Goal: Navigation & Orientation: Find specific page/section

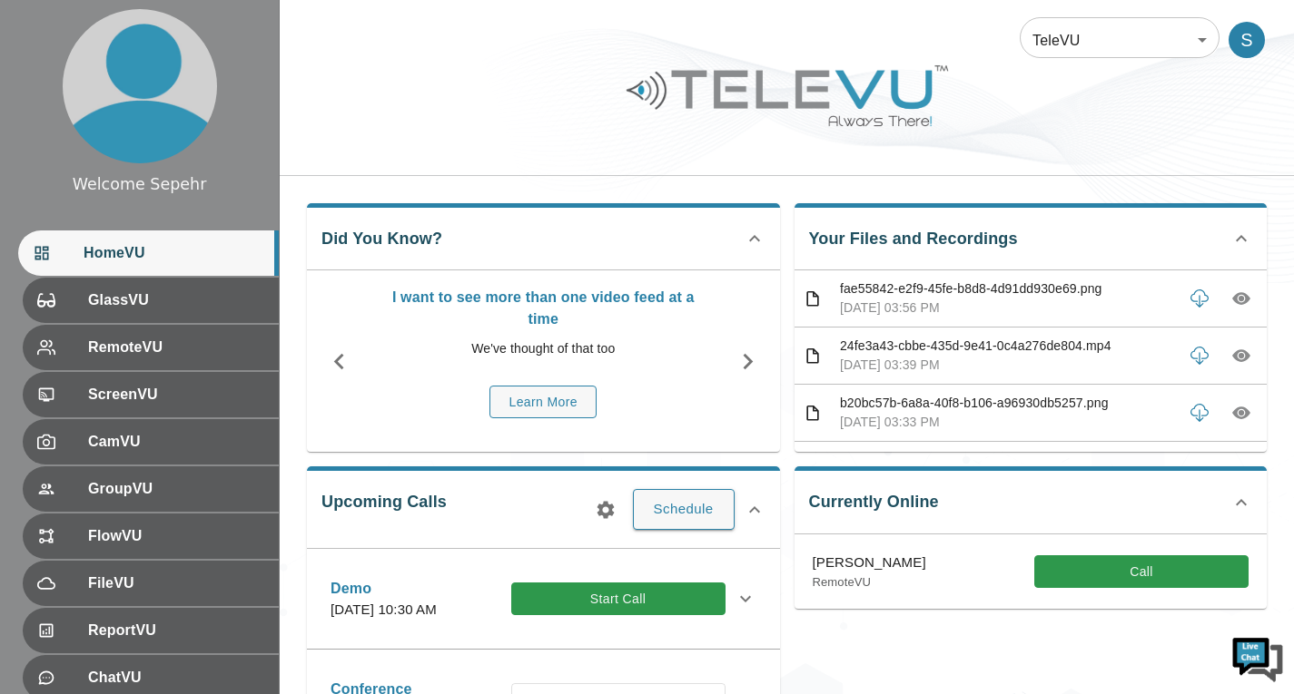
click at [1101, 44] on body "Welcome Sepehr HomeVU GlassVU RemoteVU ScreenVU CamVU GroupVU FlowVU FileVU Rep…" at bounding box center [647, 589] width 1294 height 1179
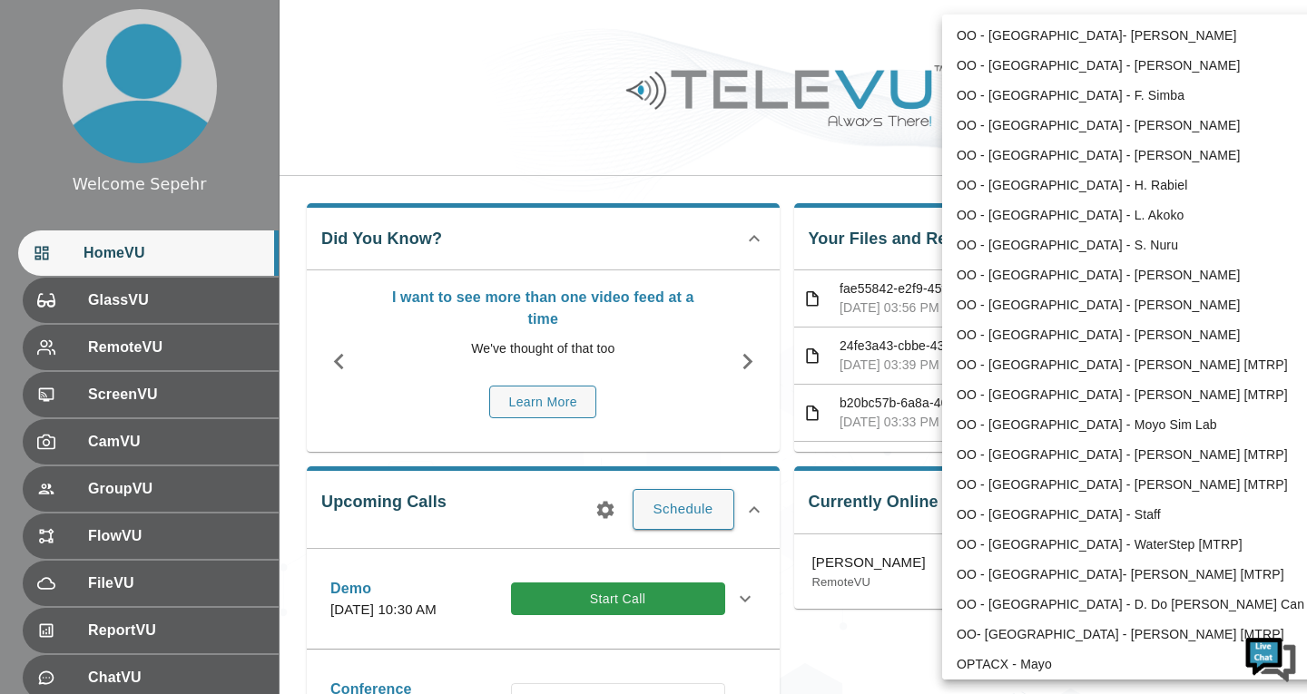
scroll to position [3098, 0]
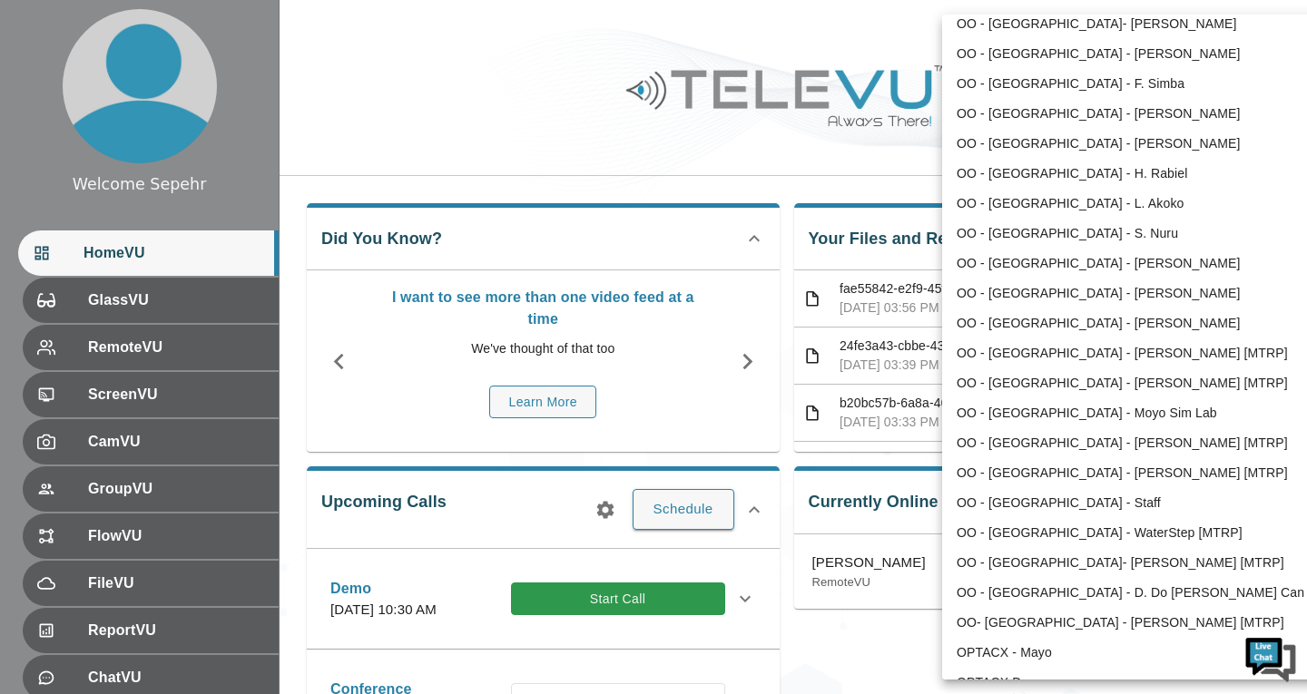
click at [1004, 553] on li "OO - [GEOGRAPHIC_DATA]- [PERSON_NAME] [MTRP]" at bounding box center [1130, 563] width 377 height 30
type input "174"
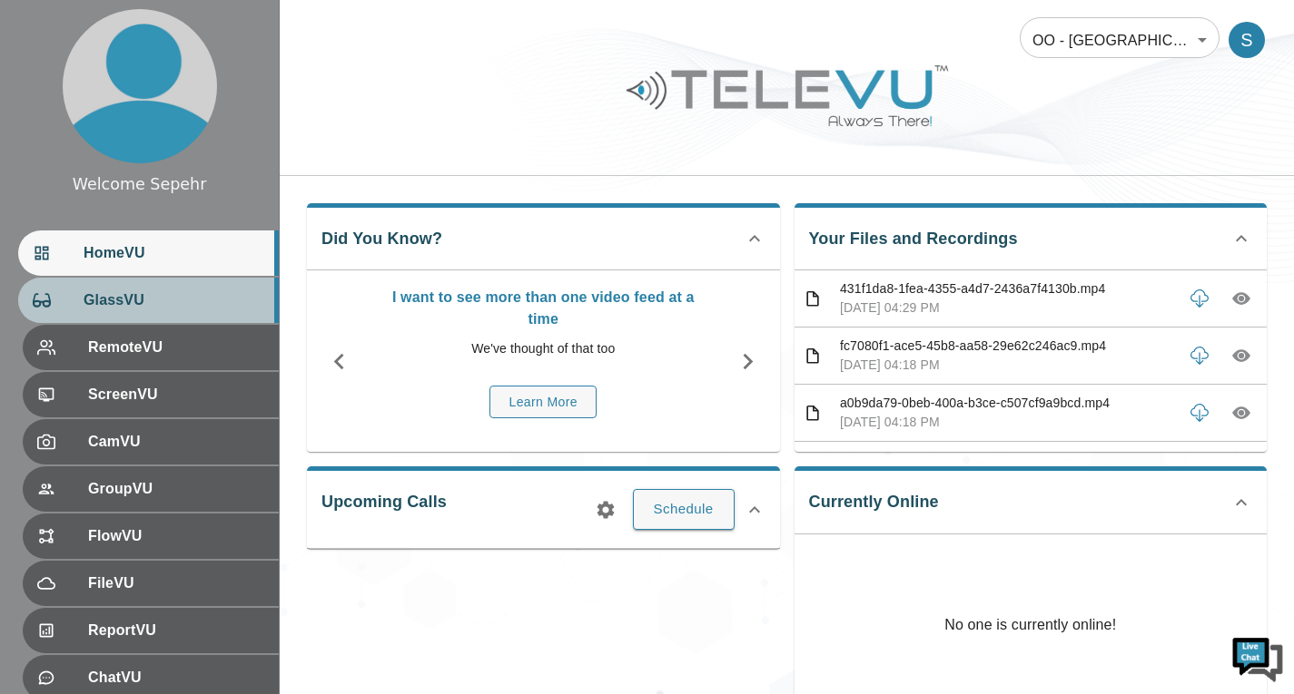
click at [182, 289] on div "GlassVU" at bounding box center [148, 300] width 261 height 45
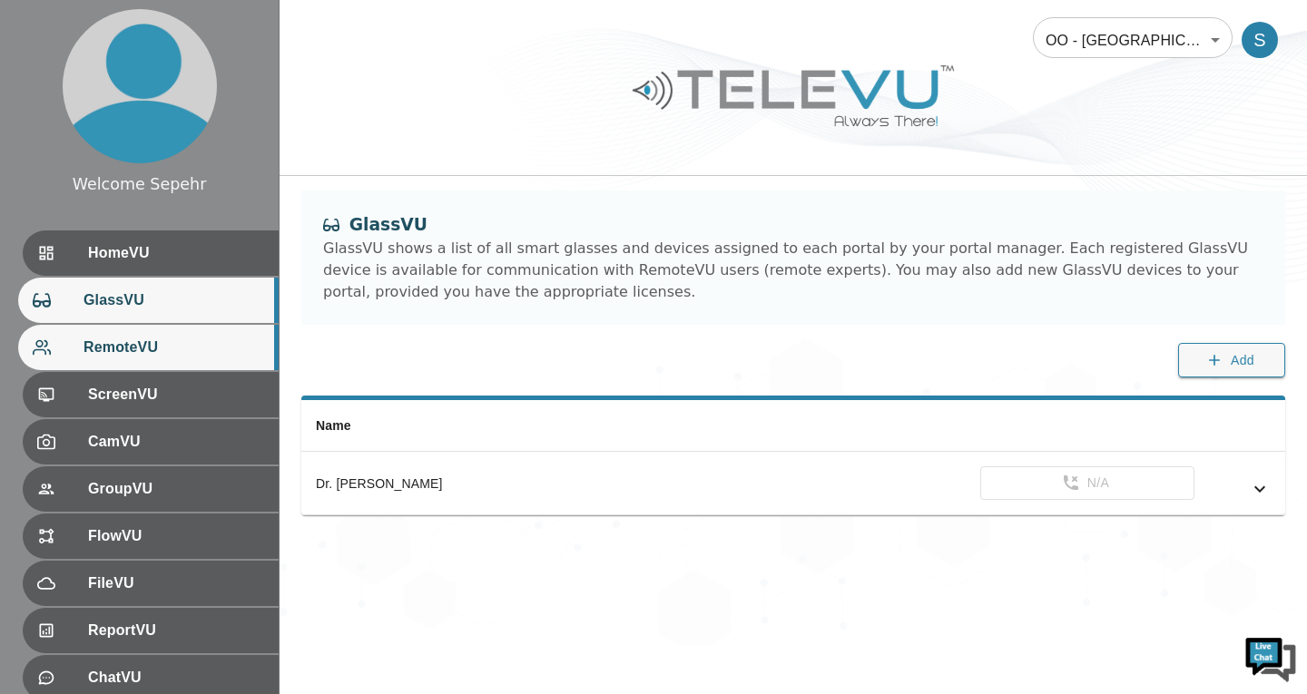
click at [212, 359] on span "RemoteVU" at bounding box center [174, 348] width 181 height 22
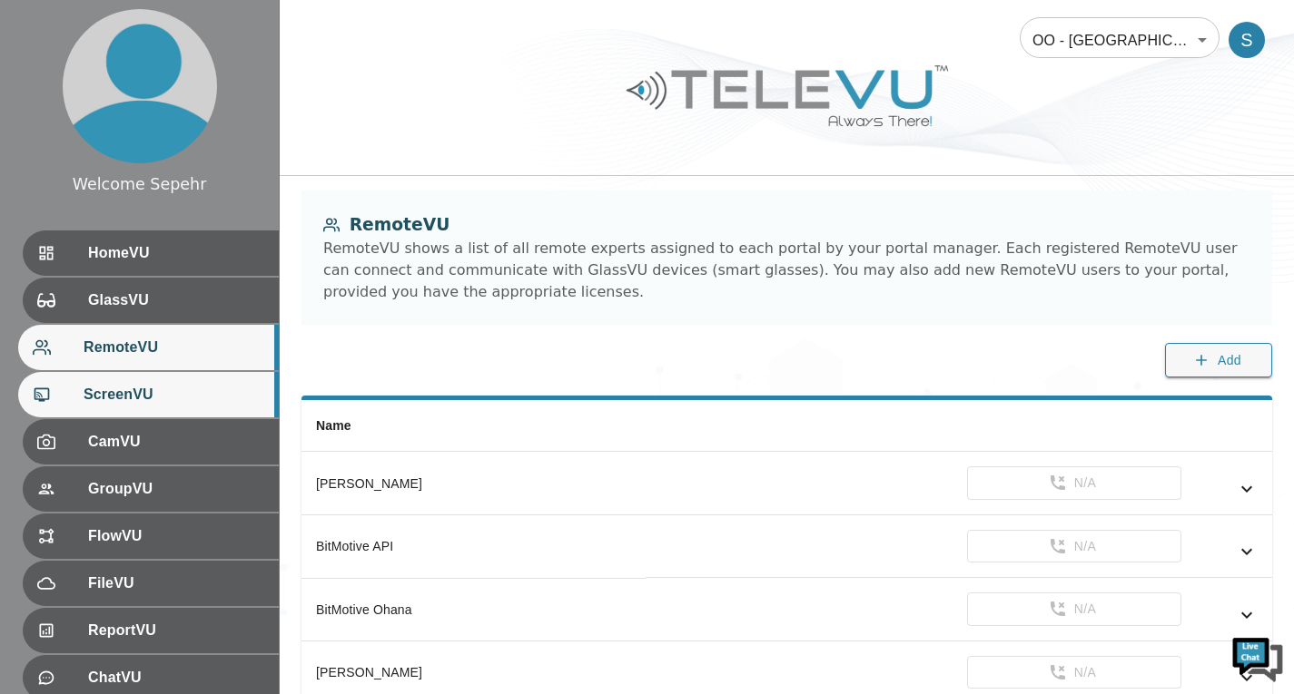
click at [216, 383] on div "ScreenVU" at bounding box center [148, 394] width 261 height 45
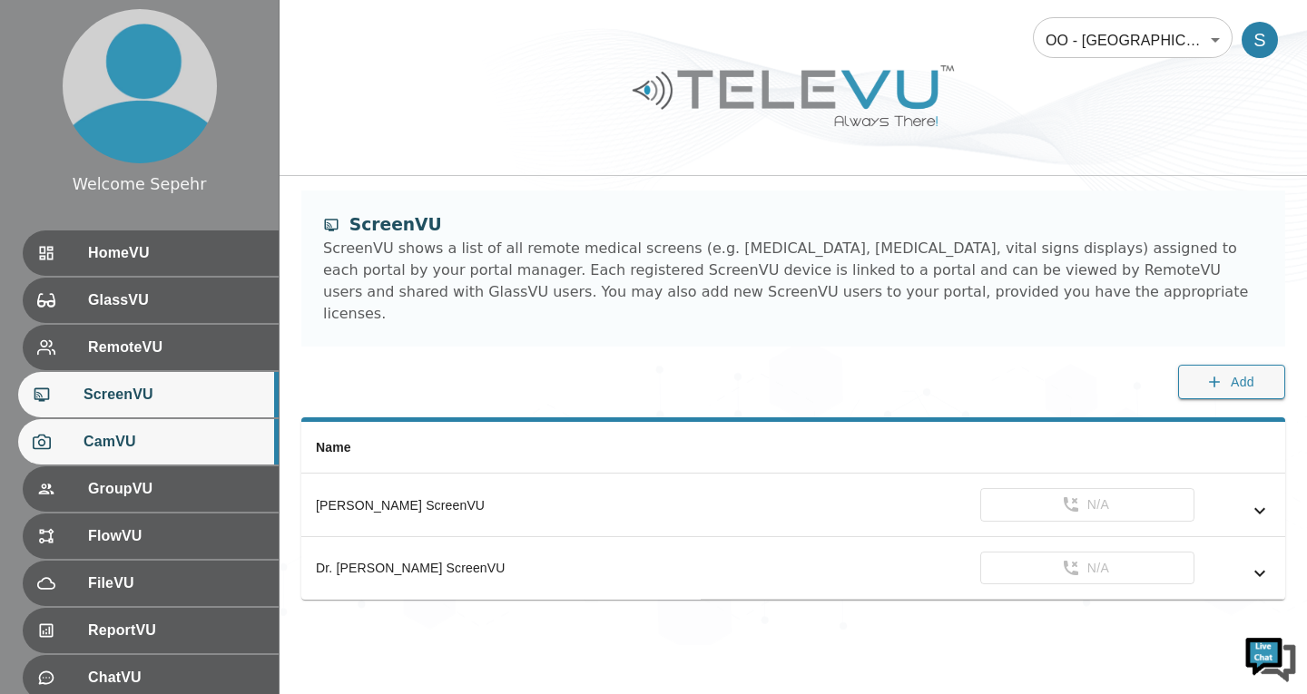
click at [241, 428] on div "CamVU" at bounding box center [148, 441] width 261 height 45
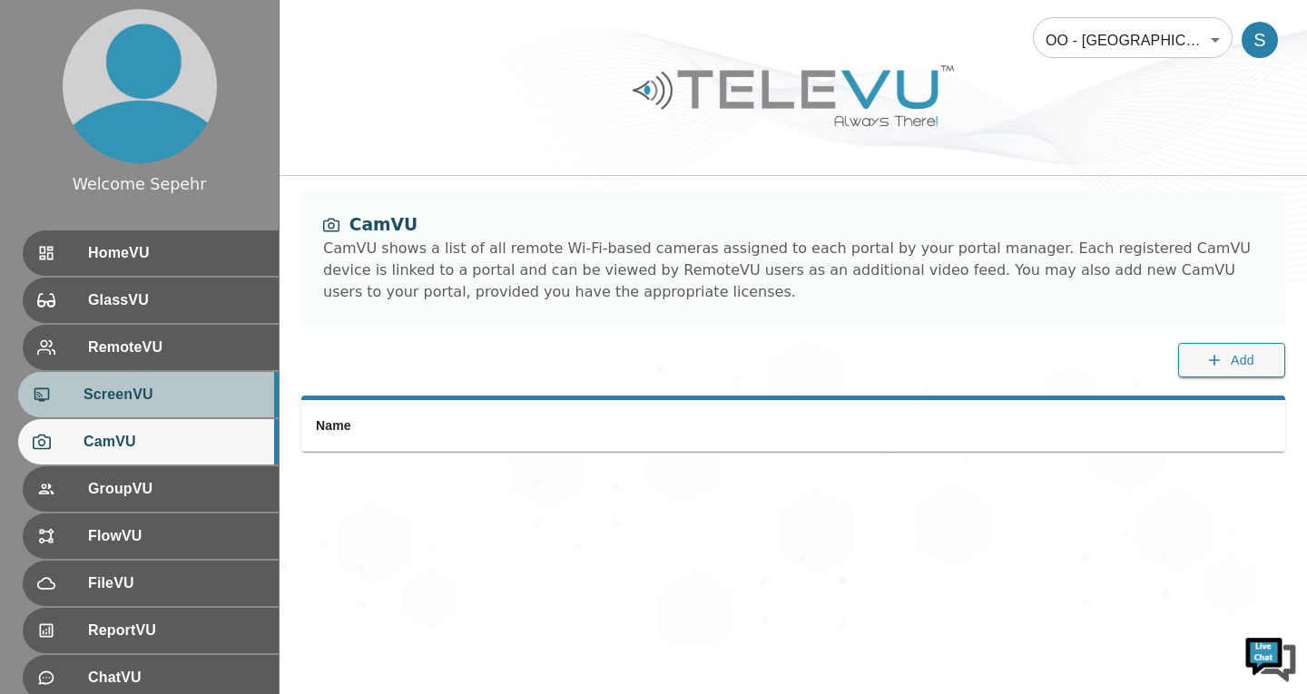
click at [237, 388] on span "ScreenVU" at bounding box center [174, 395] width 181 height 22
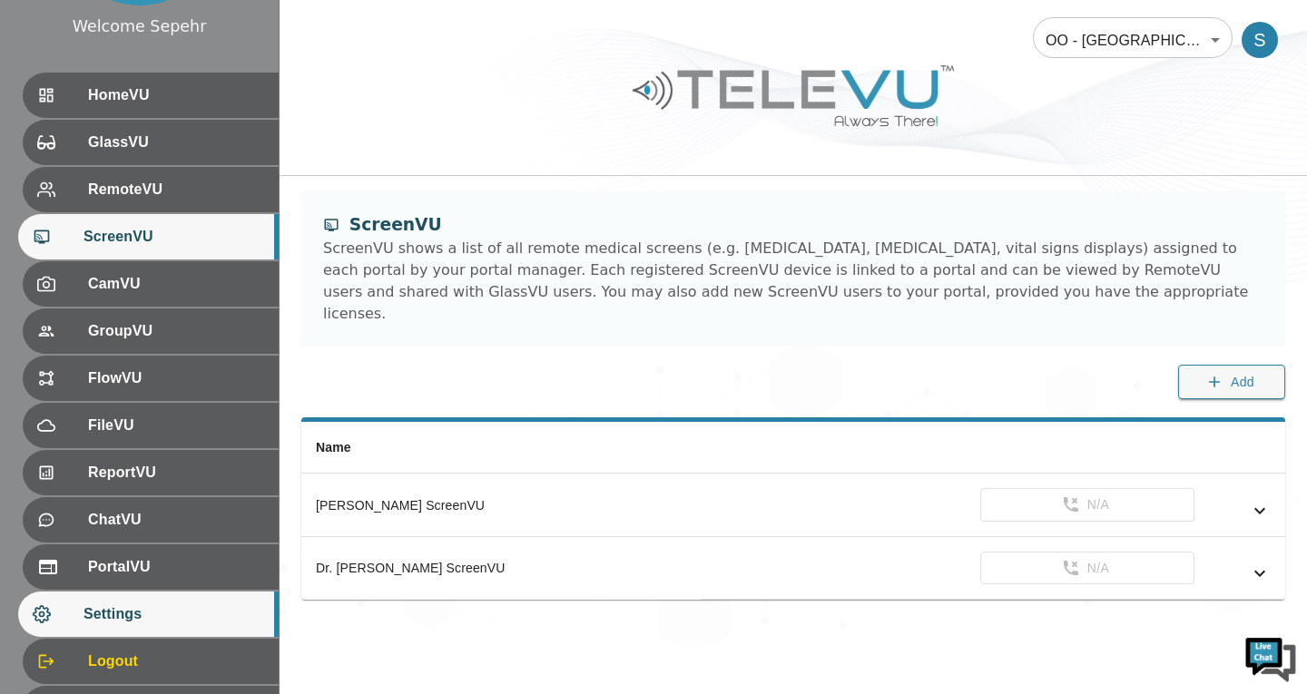
scroll to position [250, 0]
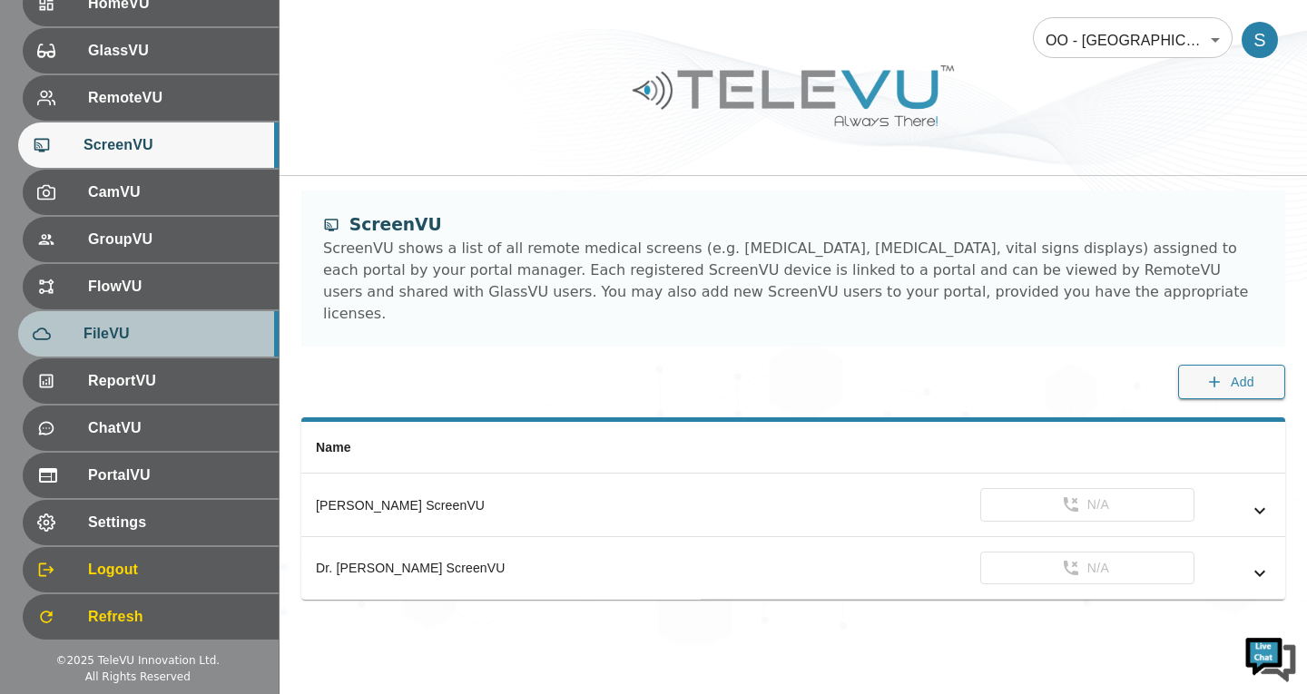
click at [191, 351] on div "FileVU" at bounding box center [148, 333] width 261 height 45
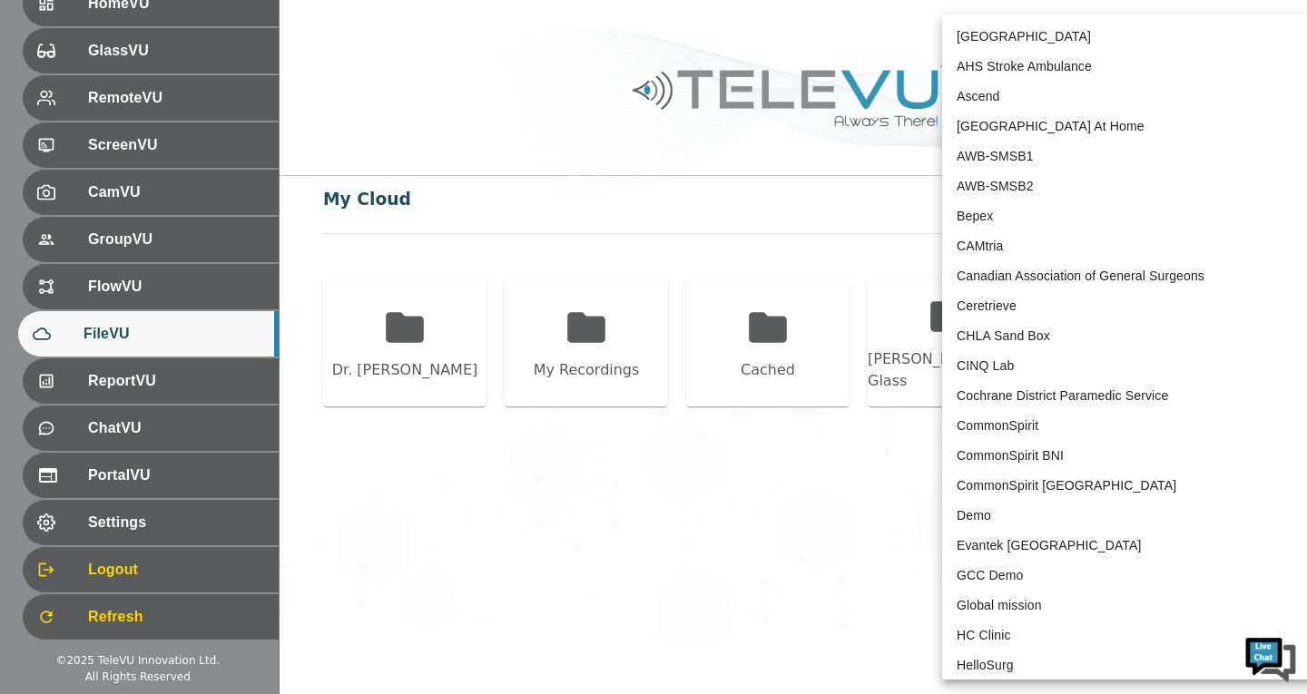
click at [1107, 25] on body "Welcome Sepehr HomeVU GlassVU RemoteVU ScreenVU CamVU GroupVU FlowVU FileVU Rep…" at bounding box center [653, 322] width 1307 height 645
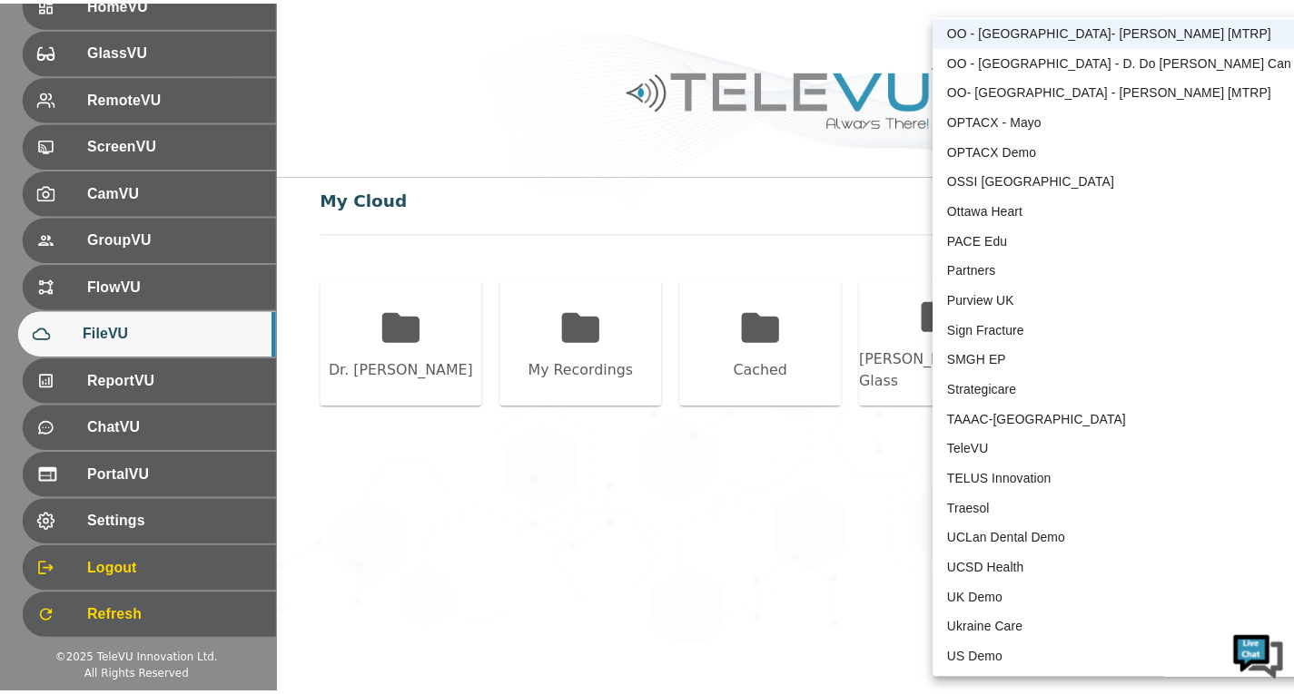
scroll to position [3783, 0]
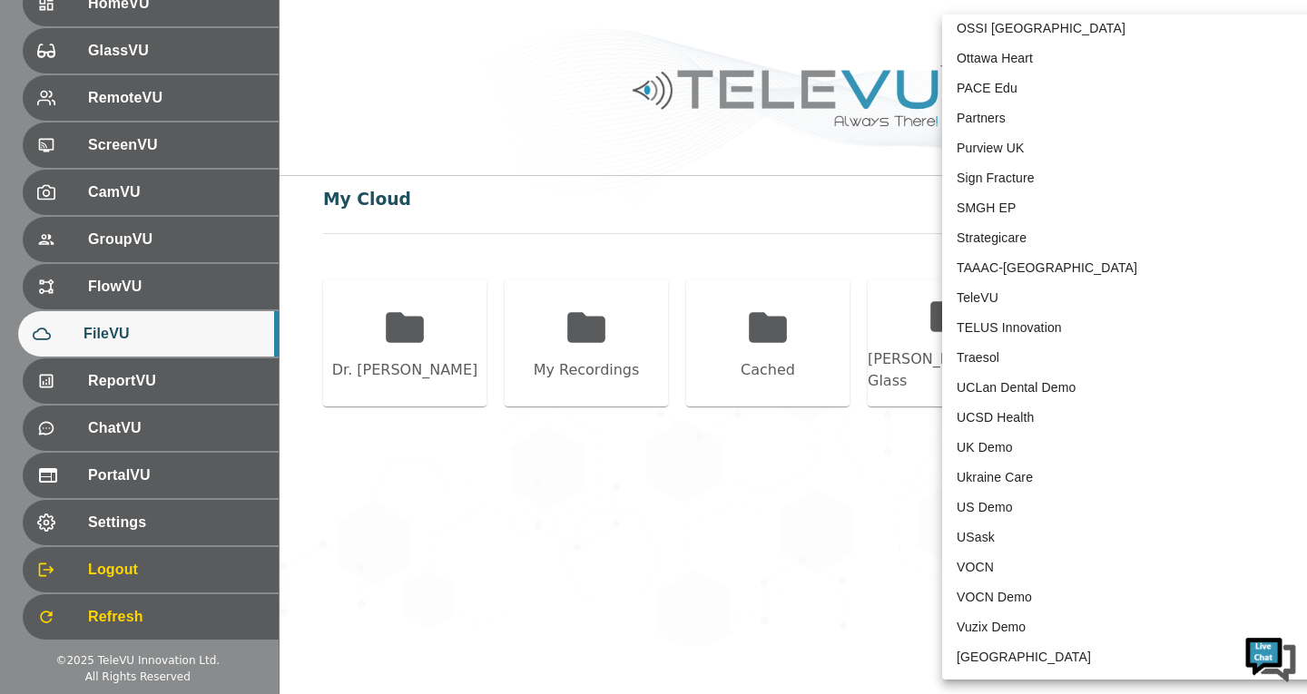
click at [1010, 305] on li "TeleVU" at bounding box center [1130, 298] width 377 height 30
type input "1"
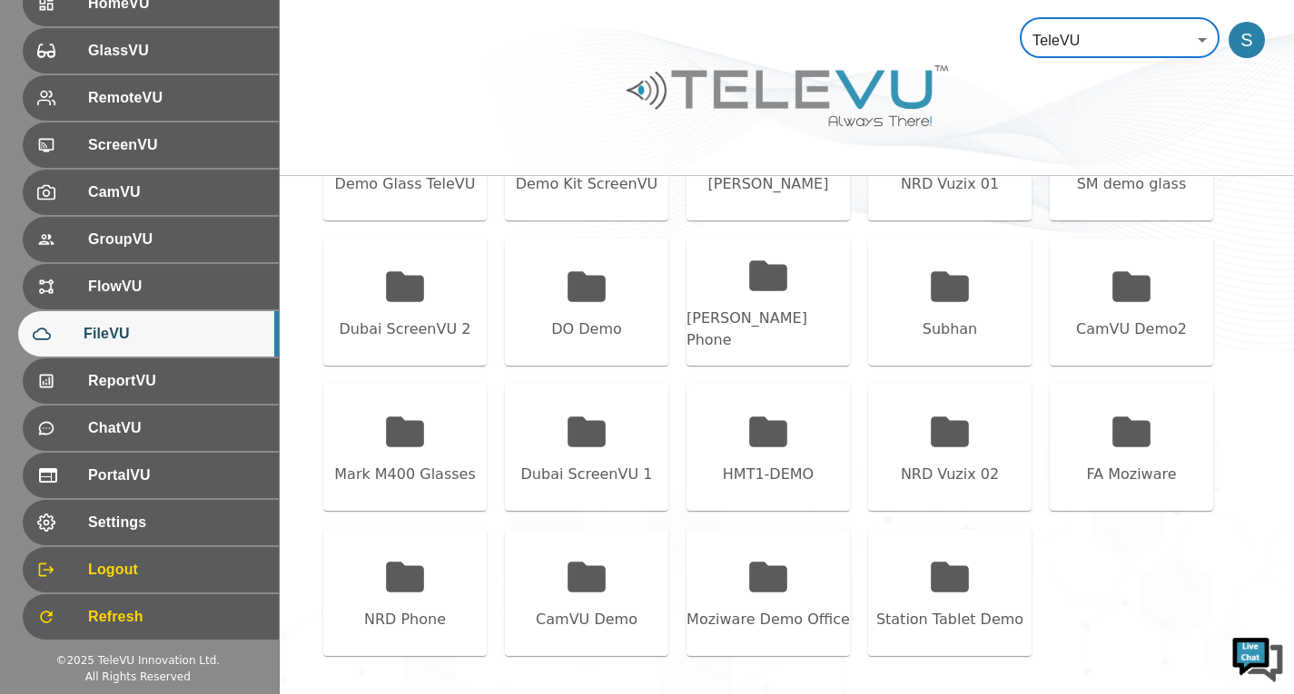
scroll to position [918, 0]
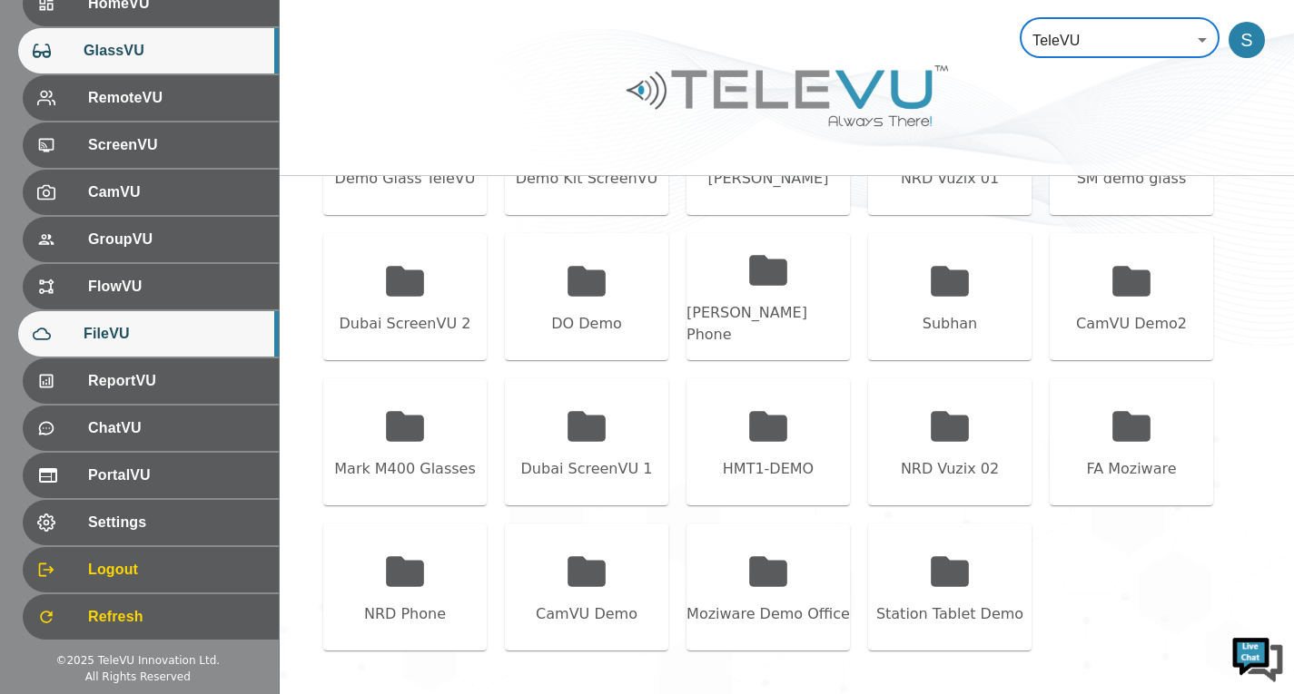
click at [155, 48] on span "GlassVU" at bounding box center [174, 51] width 181 height 22
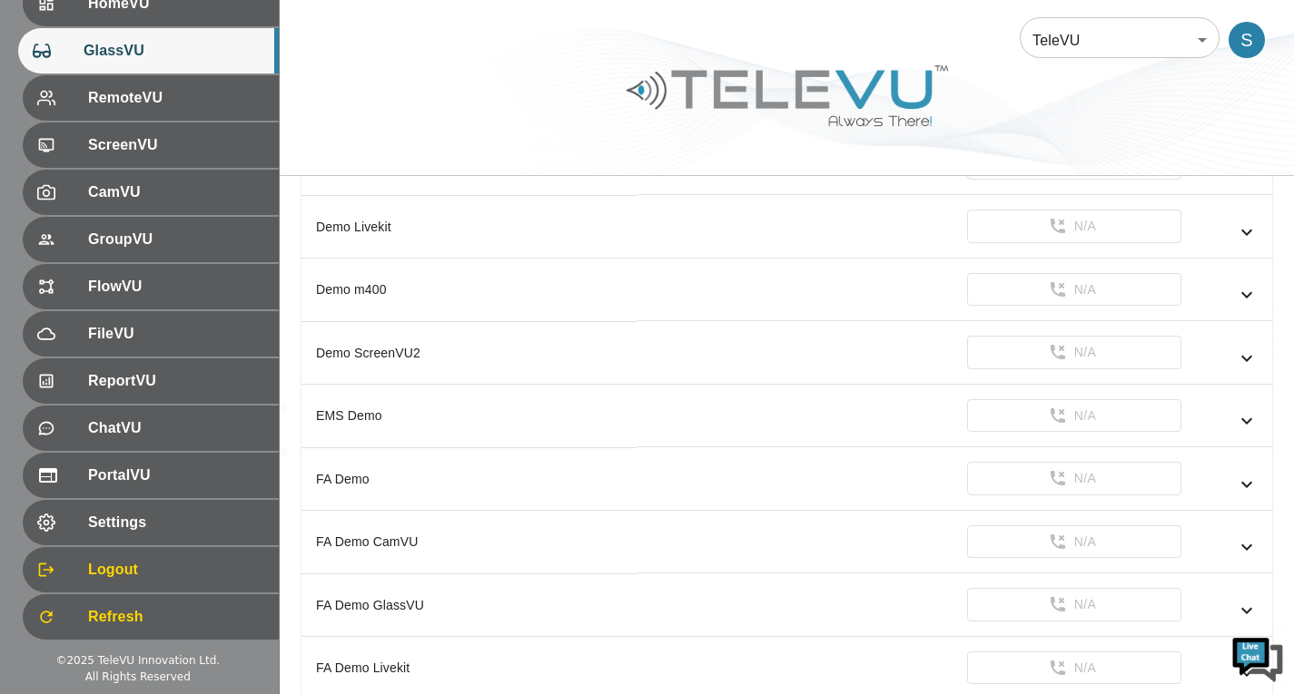
scroll to position [1133, 0]
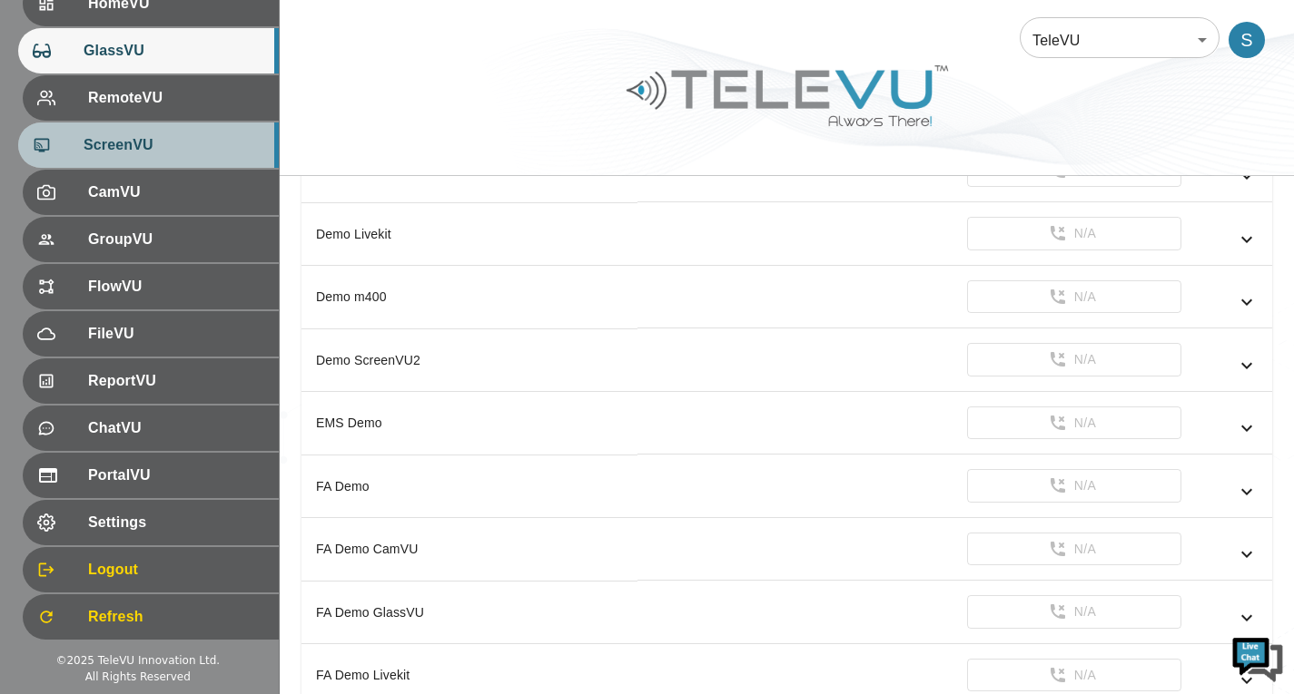
click at [194, 129] on div "ScreenVU" at bounding box center [148, 145] width 261 height 45
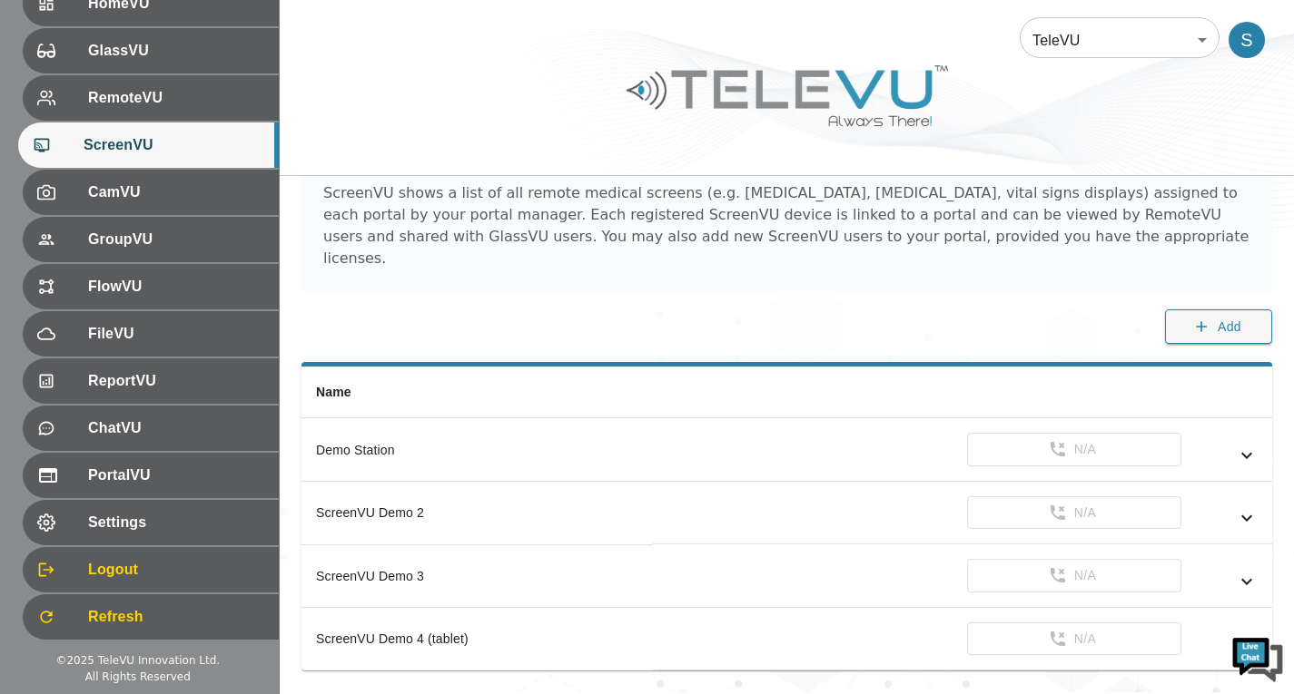
scroll to position [77, 0]
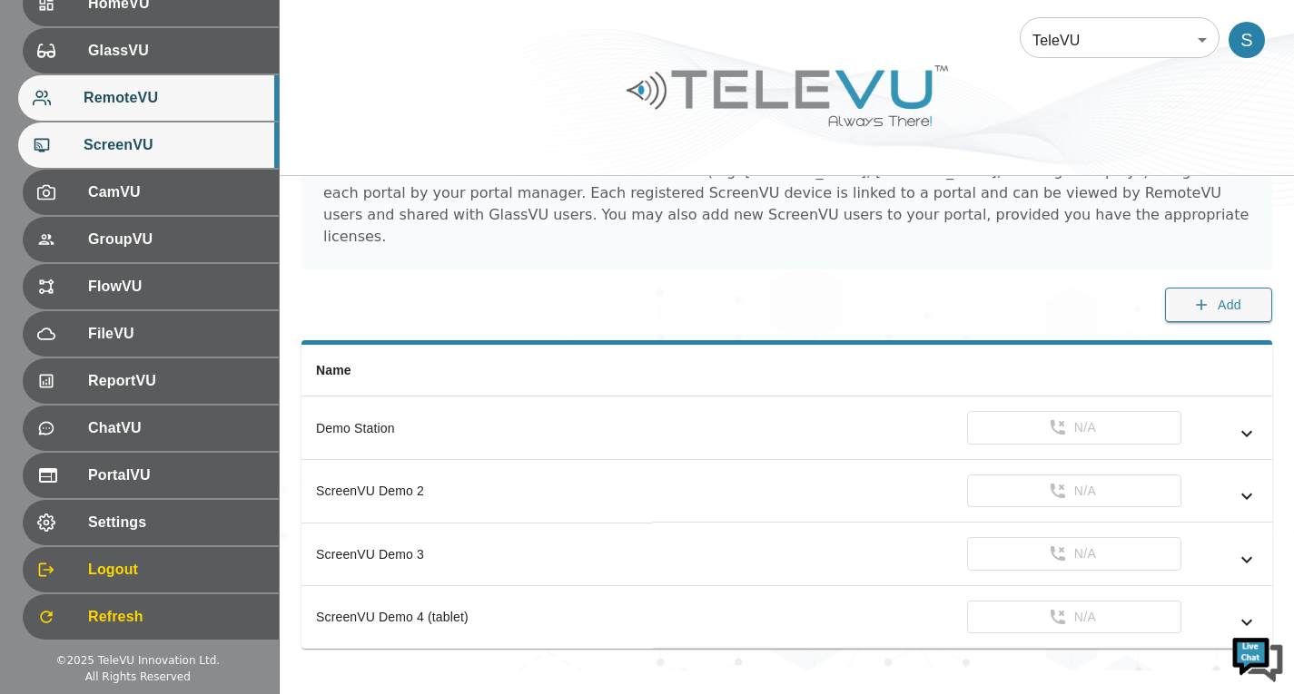
click at [163, 115] on div "RemoteVU" at bounding box center [148, 97] width 261 height 45
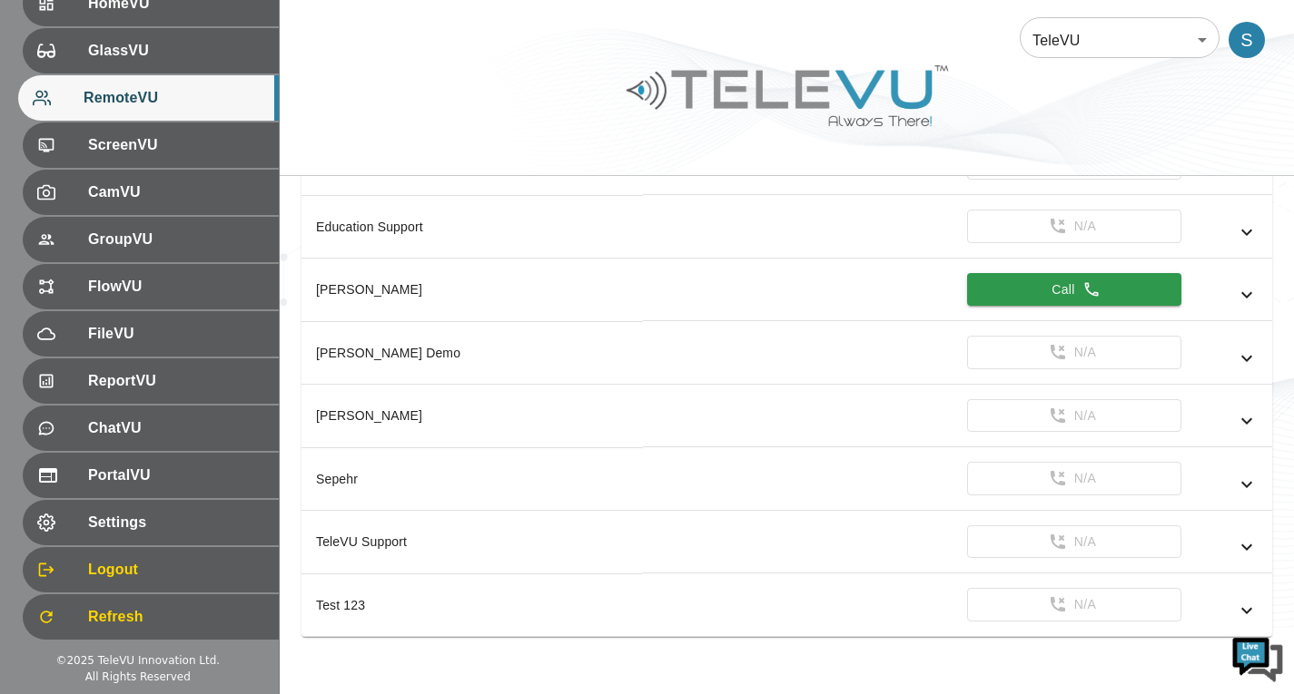
scroll to position [91, 0]
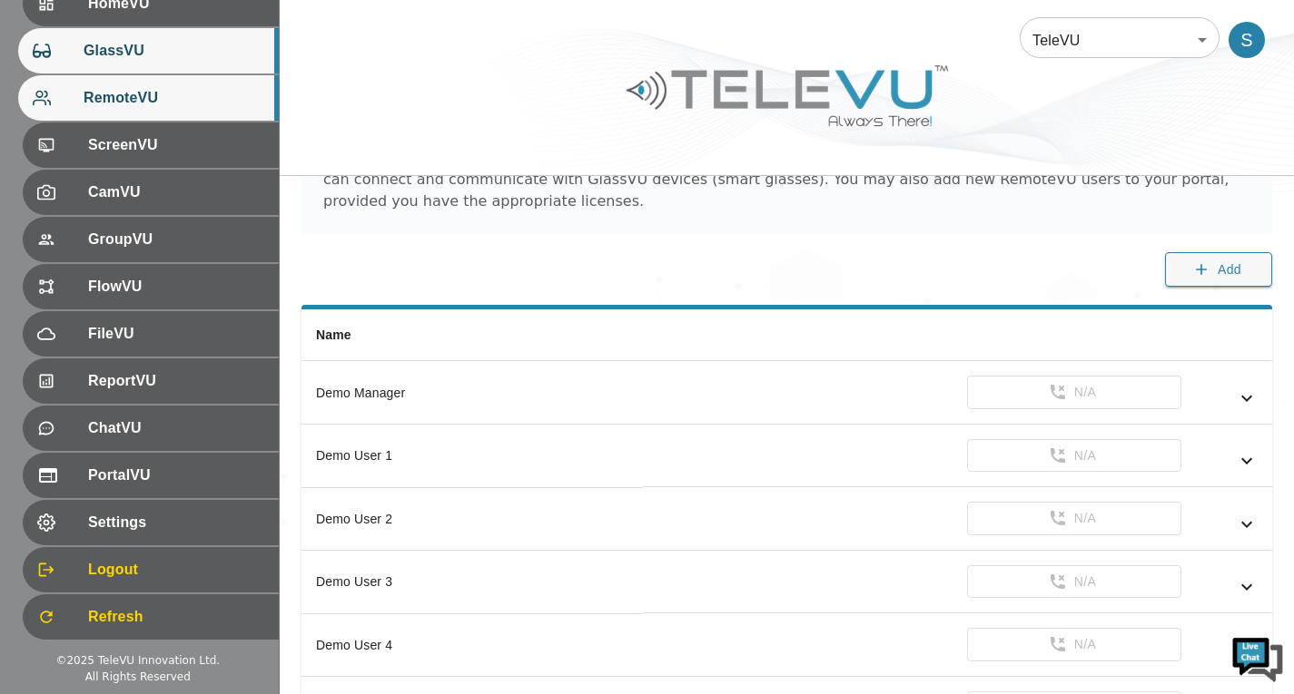
click at [134, 63] on div "GlassVU" at bounding box center [148, 50] width 261 height 45
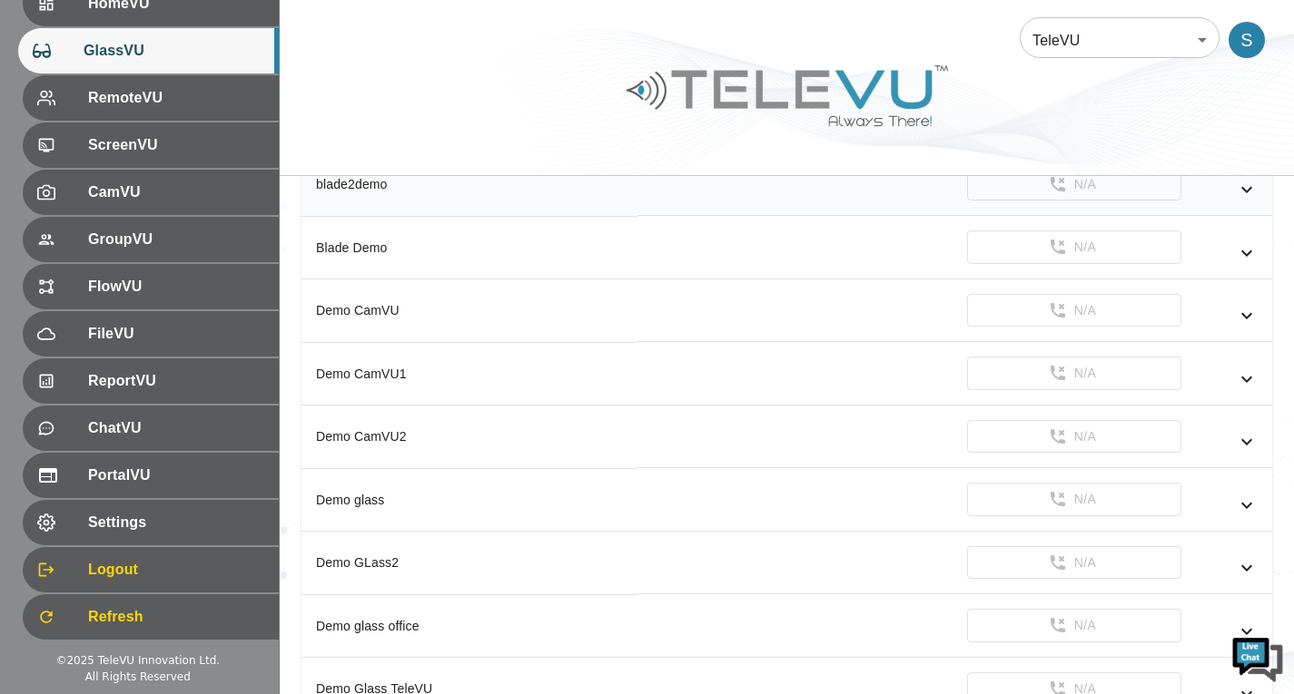
scroll to position [363, 0]
